Goal: Task Accomplishment & Management: Manage account settings

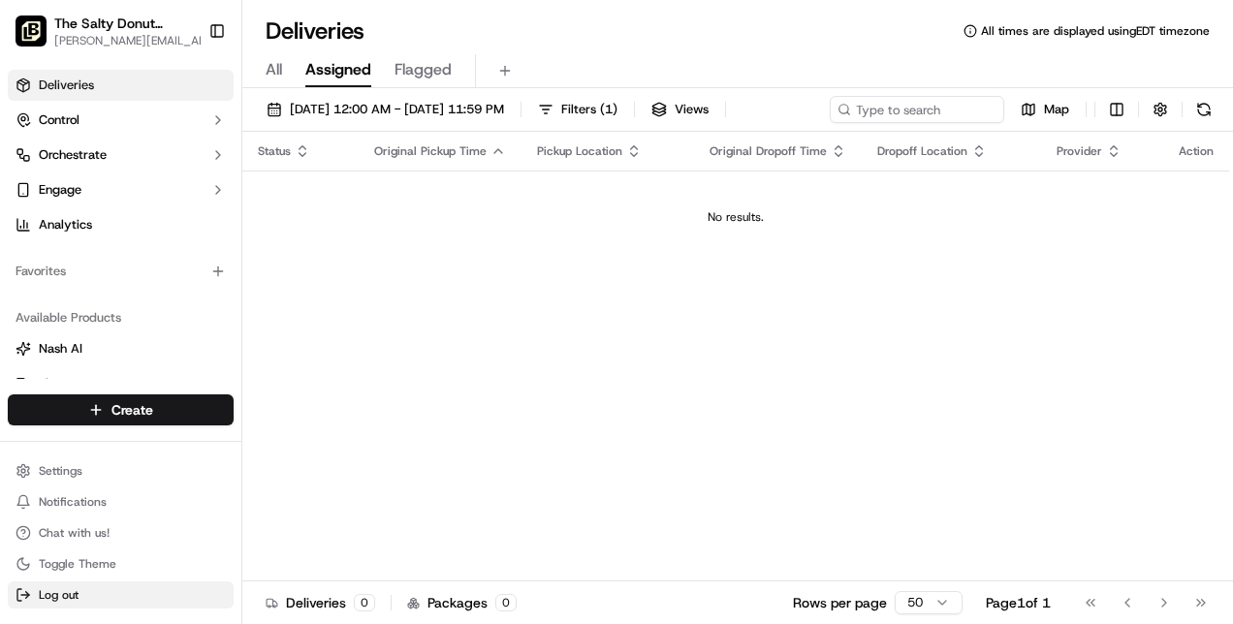
click at [62, 593] on span "Log out" at bounding box center [59, 595] width 40 height 16
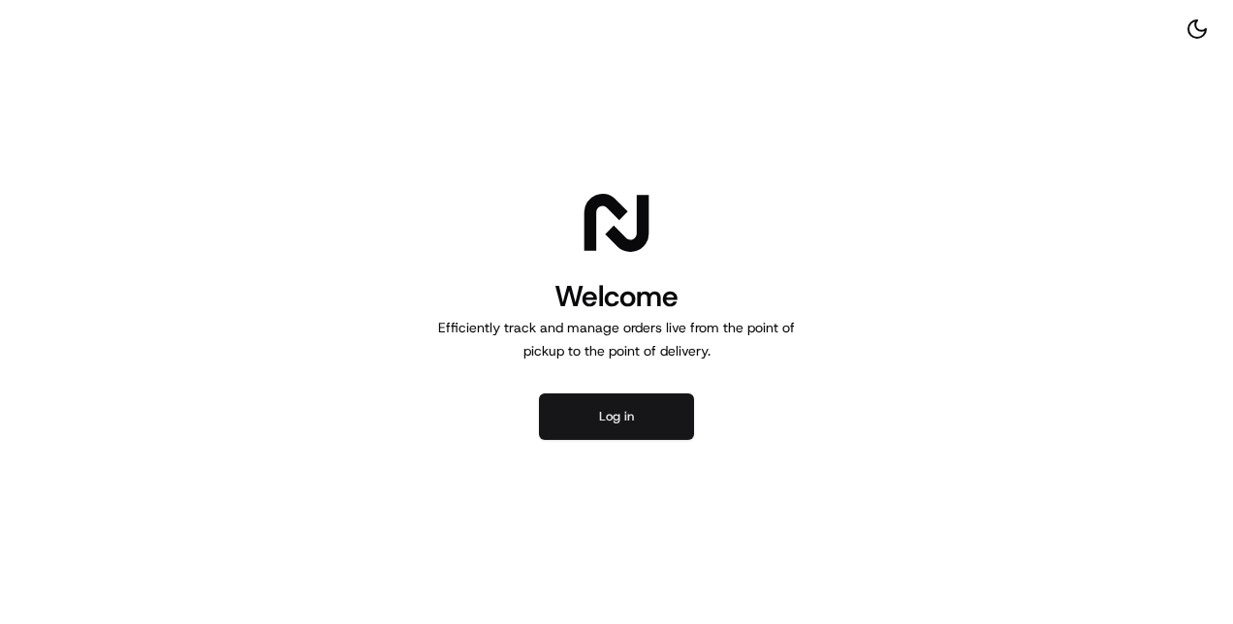
click at [576, 425] on button "Log in" at bounding box center [616, 416] width 155 height 47
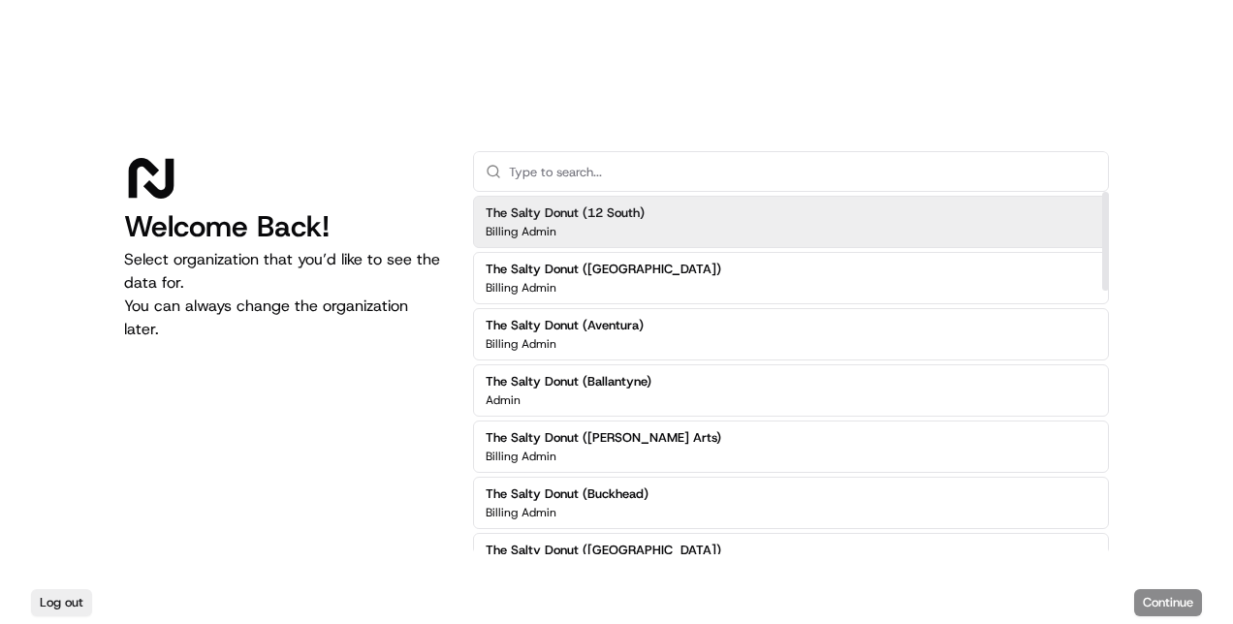
click at [923, 224] on div "The Salty Donut (12 South) Billing Admin" at bounding box center [791, 222] width 636 height 52
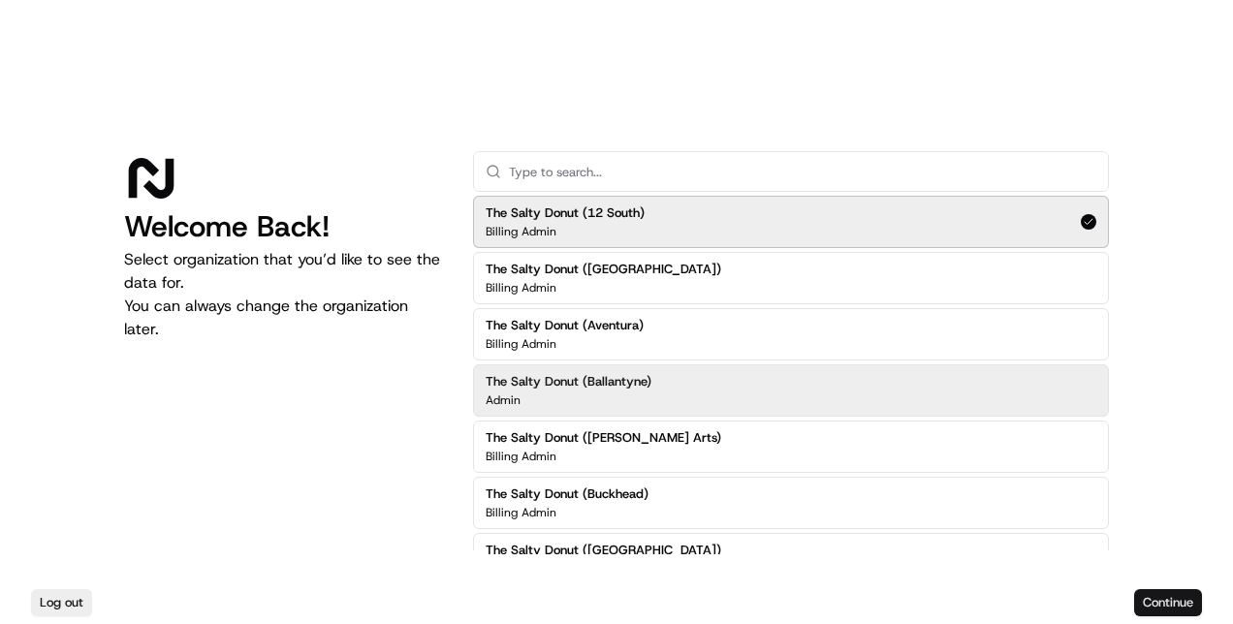
click at [1184, 603] on button "Continue" at bounding box center [1168, 602] width 68 height 27
